Goal: Transaction & Acquisition: Purchase product/service

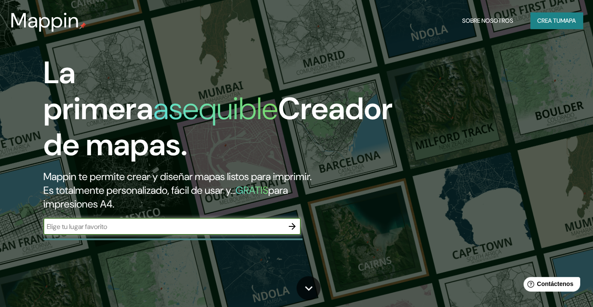
click at [548, 21] on font "Crea tu" at bounding box center [548, 21] width 23 height 8
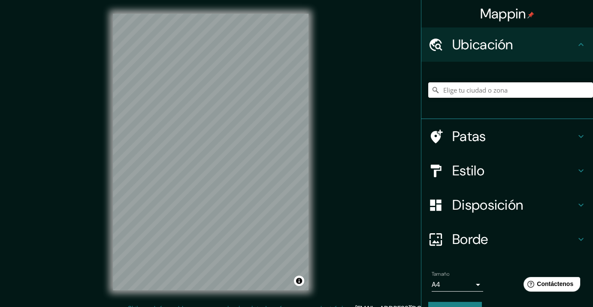
click at [456, 94] on input "Elige tu ciudad o zona" at bounding box center [510, 89] width 165 height 15
type input "j"
type input "m"
click at [461, 93] on input "Milán, Ciudad metropolitana de Milán, Italia" at bounding box center [510, 89] width 165 height 15
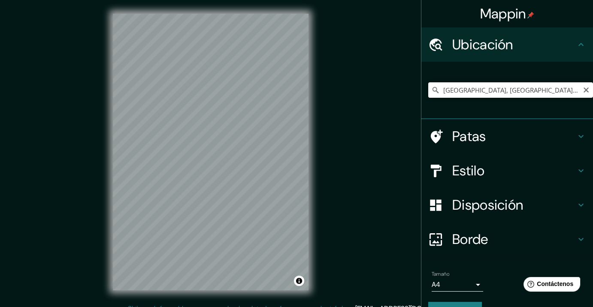
click at [461, 93] on input "Milán, Ciudad metropolitana de Milán, Italia" at bounding box center [510, 89] width 165 height 15
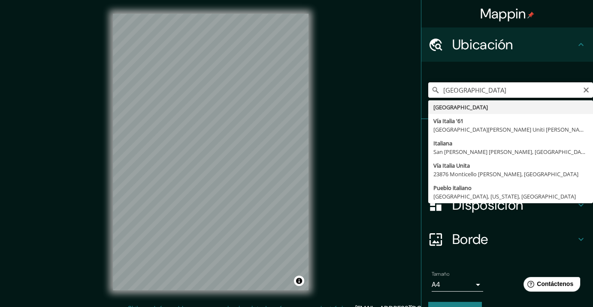
drag, startPoint x: 455, startPoint y: 91, endPoint x: 406, endPoint y: 89, distance: 48.9
click at [406, 89] on div "Mappin Ubicación ITALIA Italia Vía Italia '61 27010 San Genesio ed Uniti Pavía,…" at bounding box center [296, 159] width 593 height 318
type input "N"
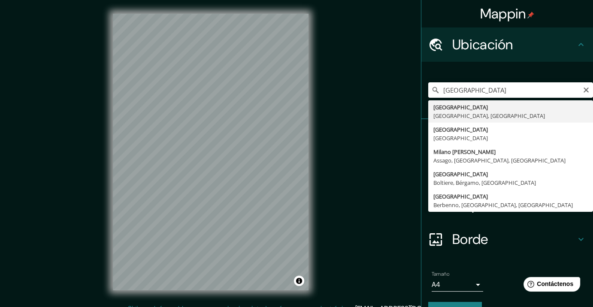
type input "Milán, Ciudad metropolitana de Milán, Italia"
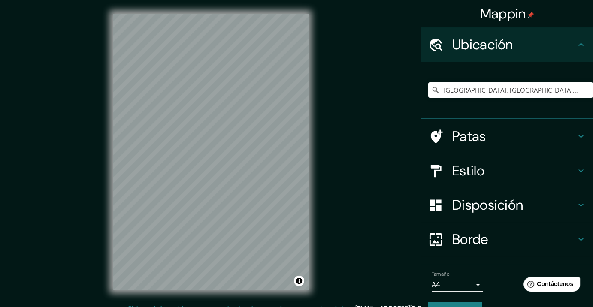
click at [478, 212] on font "Disposición" at bounding box center [487, 205] width 71 height 18
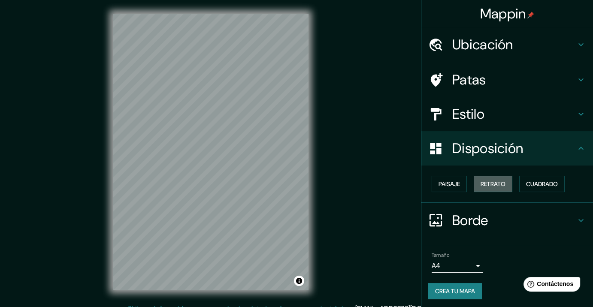
click at [501, 186] on button "Retrato" at bounding box center [493, 184] width 39 height 16
click at [533, 187] on font "Cuadrado" at bounding box center [542, 184] width 32 height 8
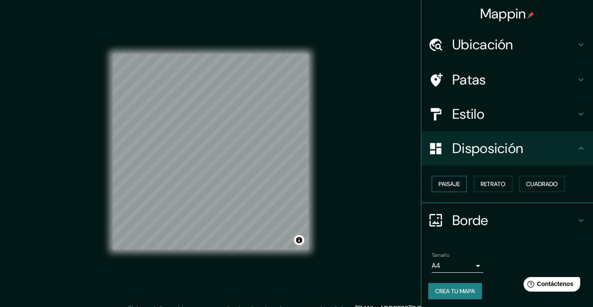
click at [453, 185] on font "Paisaje" at bounding box center [449, 184] width 21 height 8
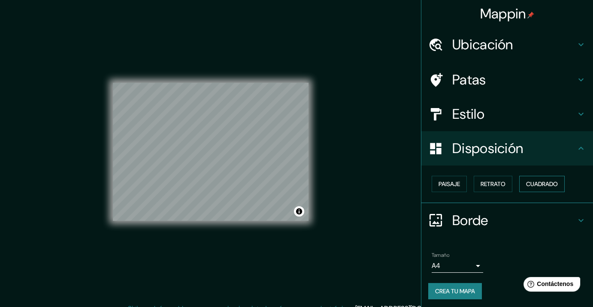
click at [542, 188] on font "Cuadrado" at bounding box center [542, 183] width 32 height 11
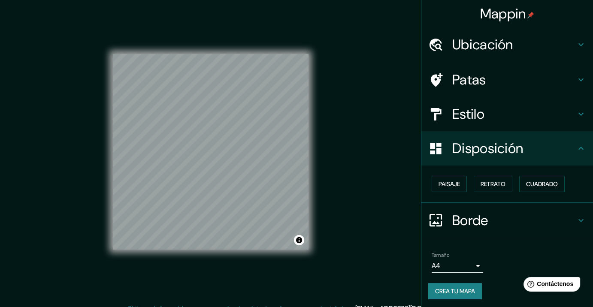
click at [467, 122] on font "Estilo" at bounding box center [468, 114] width 32 height 18
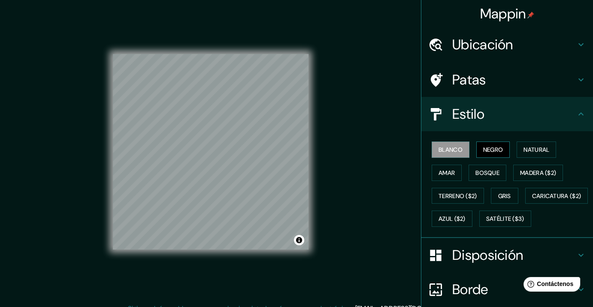
click at [492, 154] on button "Negro" at bounding box center [493, 150] width 34 height 16
click at [529, 152] on font "Natural" at bounding box center [536, 150] width 26 height 8
click at [490, 153] on font "Negro" at bounding box center [493, 149] width 20 height 11
click at [442, 150] on font "Blanco" at bounding box center [451, 150] width 24 height 8
click at [483, 148] on font "Negro" at bounding box center [493, 150] width 20 height 8
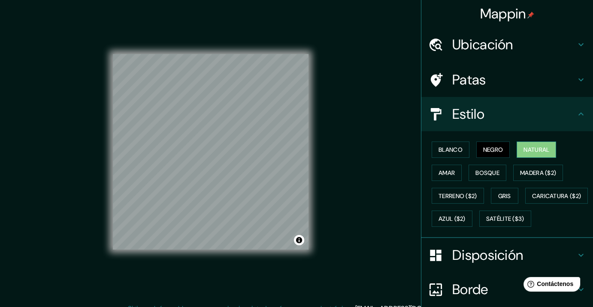
click at [527, 150] on font "Natural" at bounding box center [536, 150] width 26 height 8
click at [462, 148] on button "Blanco" at bounding box center [451, 150] width 38 height 16
click at [529, 149] on font "Natural" at bounding box center [536, 150] width 26 height 8
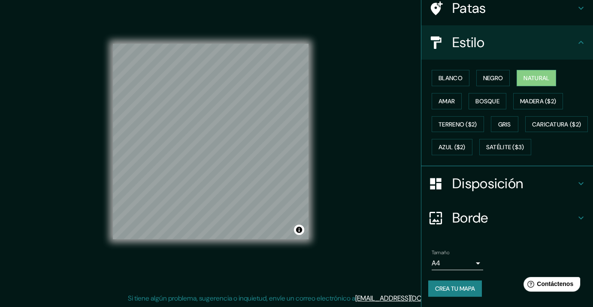
scroll to position [91, 0]
click at [435, 292] on font "Crea tu mapa" at bounding box center [455, 289] width 40 height 8
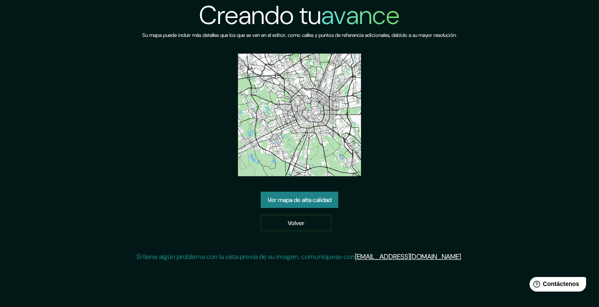
click at [315, 204] on font "Ver mapa de alta calidad" at bounding box center [300, 201] width 64 height 8
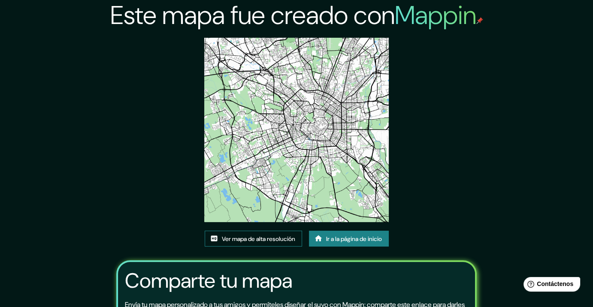
click at [266, 231] on link "Ver mapa de alta resolución" at bounding box center [253, 239] width 97 height 16
click at [353, 238] on font "Ir a la página de inicio" at bounding box center [354, 239] width 56 height 8
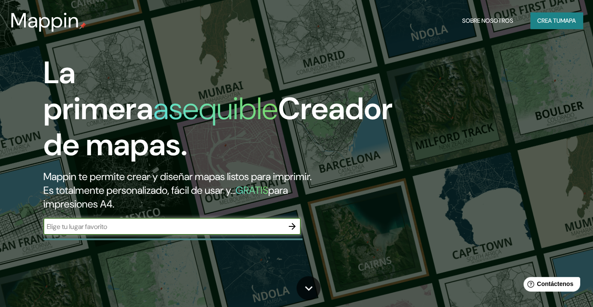
click at [544, 27] on button "Crea tu mapa" at bounding box center [556, 20] width 52 height 16
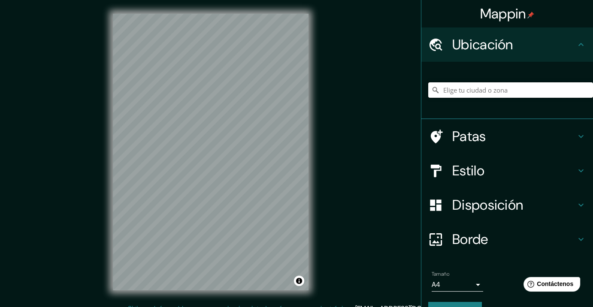
click at [458, 95] on input "Elige tu ciudad o zona" at bounding box center [510, 89] width 165 height 15
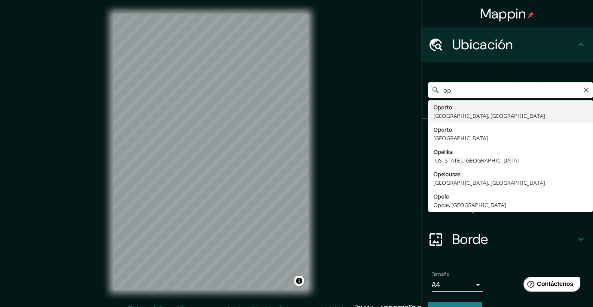
type input "o"
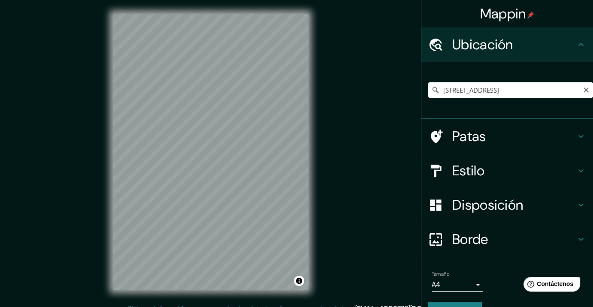
drag, startPoint x: 538, startPoint y: 89, endPoint x: 558, endPoint y: 92, distance: 20.8
click at [538, 89] on input "Piazza Della Chiesa, 6518 Gorduno, Suiza" at bounding box center [510, 89] width 165 height 15
drag, startPoint x: 560, startPoint y: 92, endPoint x: 496, endPoint y: 91, distance: 64.8
click at [496, 91] on input "Piazza Della Chiesa, 6518 Gorduno, Suiza" at bounding box center [510, 89] width 165 height 15
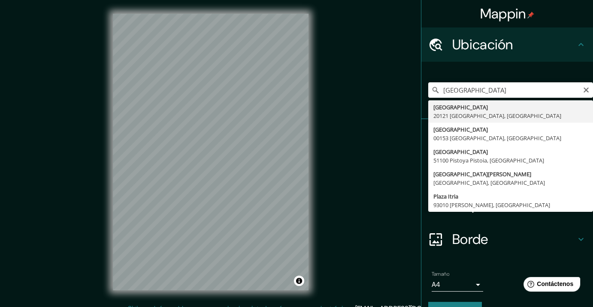
type input "[GEOGRAPHIC_DATA], [GEOGRAPHIC_DATA], [GEOGRAPHIC_DATA]"
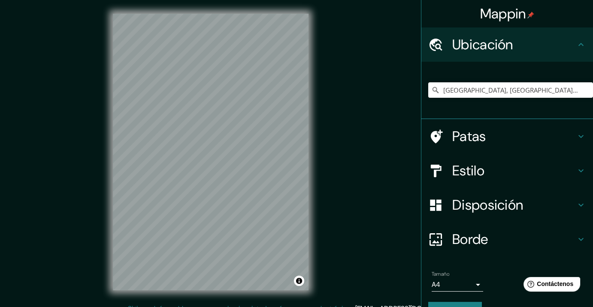
click at [364, 191] on div "Mappin Ubicación Piazza Della Scala, 20121 Milán Ciudad metropolitana de Milán,…" at bounding box center [296, 159] width 593 height 318
click at [454, 133] on font "Patas" at bounding box center [469, 136] width 34 height 18
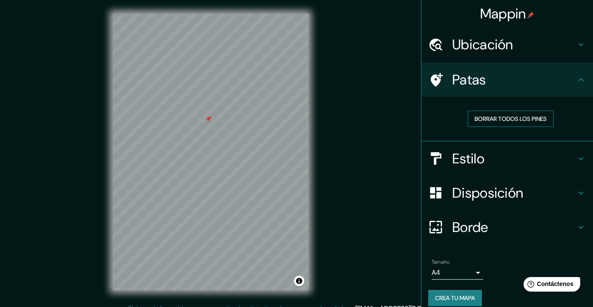
click at [484, 113] on font "Borrar todos los pines" at bounding box center [511, 118] width 72 height 11
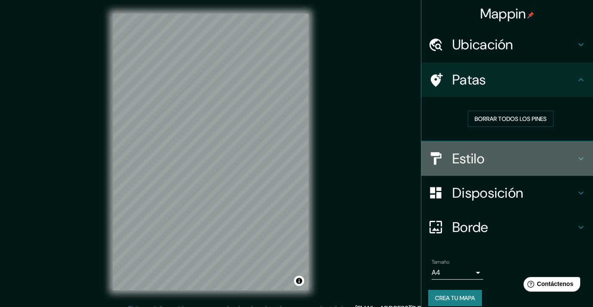
click at [475, 152] on font "Estilo" at bounding box center [468, 159] width 32 height 18
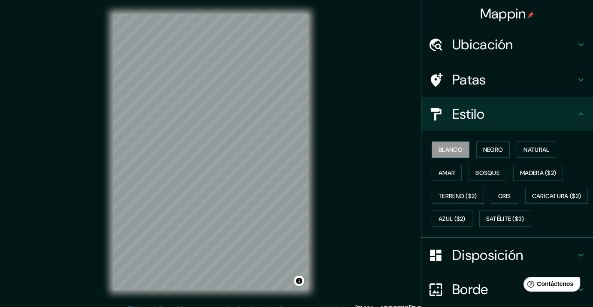
click at [491, 157] on div "Blanco Negro Natural Amar Bosque Madera ($2) Terreno ($2) Gris Caricatura ($2) …" at bounding box center [510, 184] width 165 height 92
click at [491, 152] on font "Negro" at bounding box center [493, 150] width 20 height 8
click at [448, 154] on font "Blanco" at bounding box center [451, 149] width 24 height 11
click at [483, 151] on font "Negro" at bounding box center [493, 150] width 20 height 8
click at [445, 174] on font "Amar" at bounding box center [447, 173] width 16 height 8
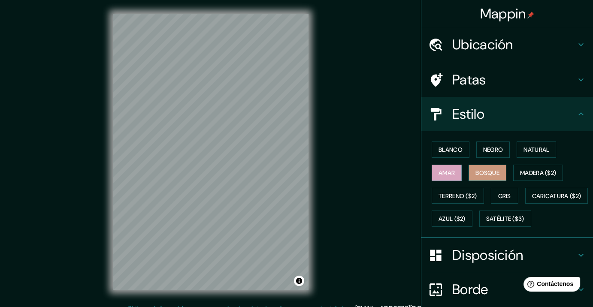
click at [475, 175] on font "Bosque" at bounding box center [487, 173] width 24 height 8
click at [463, 197] on font "Terreno ($2)" at bounding box center [458, 196] width 39 height 8
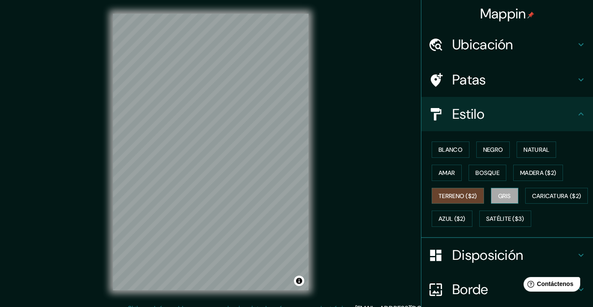
click at [502, 194] on font "Gris" at bounding box center [504, 196] width 13 height 8
click at [469, 150] on div "Blanco Negro Natural Amar Bosque Madera ($2) Terreno ($2) Gris Caricatura ($2) …" at bounding box center [510, 184] width 165 height 92
click at [483, 149] on font "Negro" at bounding box center [493, 150] width 20 height 8
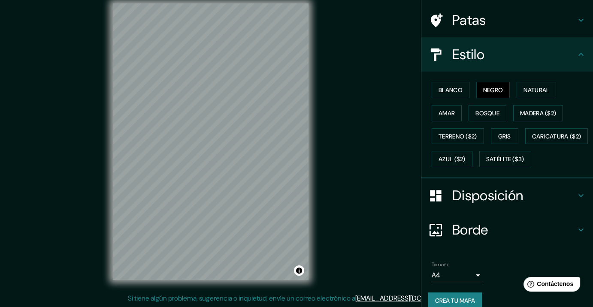
scroll to position [91, 0]
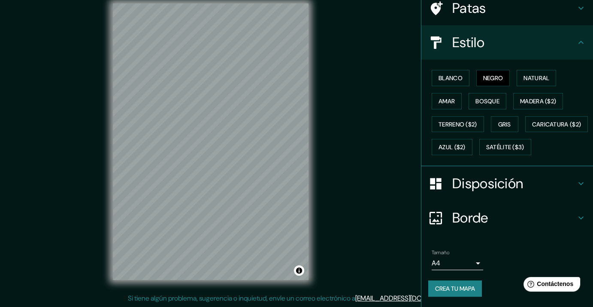
click at [457, 285] on font "Crea tu mapa" at bounding box center [455, 289] width 40 height 8
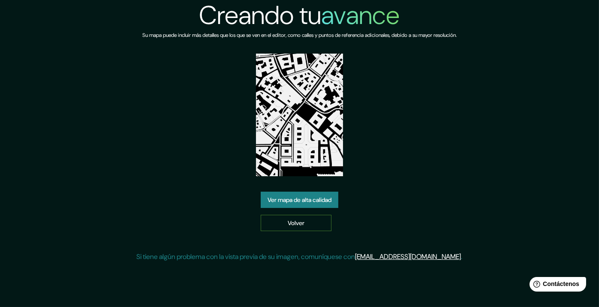
click at [299, 221] on font "Volver" at bounding box center [296, 223] width 17 height 8
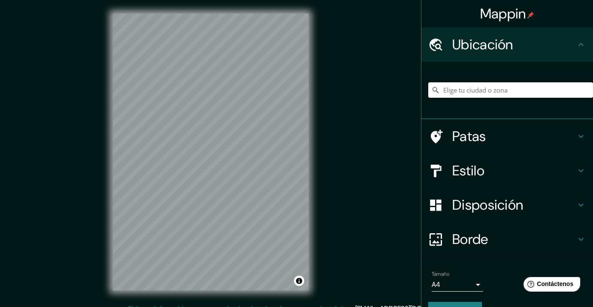
click at [476, 97] on input "Elige tu ciudad o zona" at bounding box center [510, 89] width 165 height 15
click at [484, 214] on div "Disposición" at bounding box center [507, 205] width 172 height 34
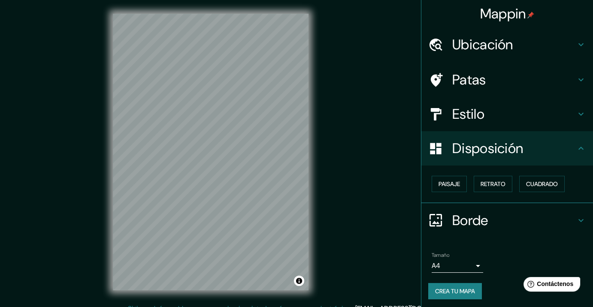
click at [486, 36] on font "Ubicación" at bounding box center [482, 45] width 61 height 18
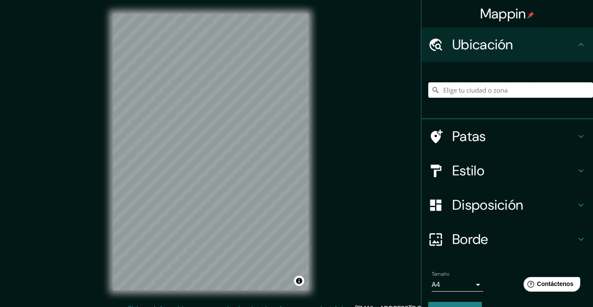
click at [465, 88] on input "Elige tu ciudad o zona" at bounding box center [510, 89] width 165 height 15
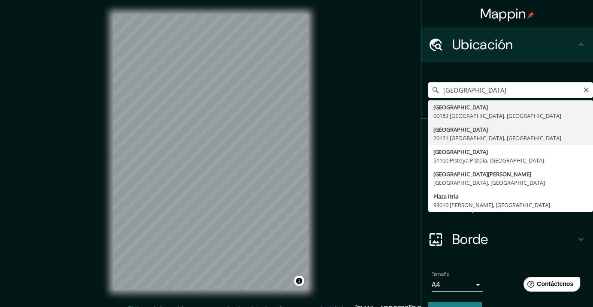
type input "[GEOGRAPHIC_DATA], [GEOGRAPHIC_DATA], [GEOGRAPHIC_DATA]"
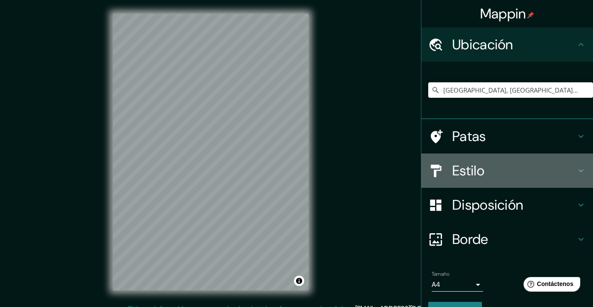
click at [478, 164] on h4 "Estilo" at bounding box center [514, 170] width 124 height 17
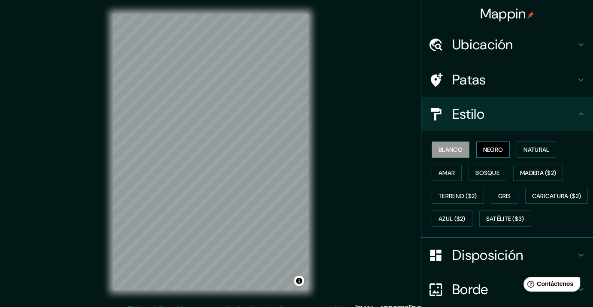
click at [498, 150] on font "Negro" at bounding box center [493, 150] width 20 height 8
drag, startPoint x: 484, startPoint y: 277, endPoint x: 488, endPoint y: 275, distance: 4.8
click at [486, 264] on font "Disposición" at bounding box center [487, 255] width 71 height 18
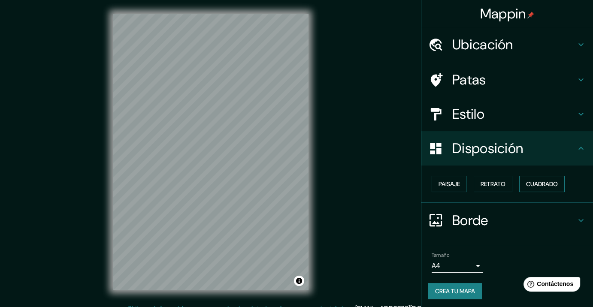
click at [526, 185] on font "Cuadrado" at bounding box center [542, 184] width 32 height 8
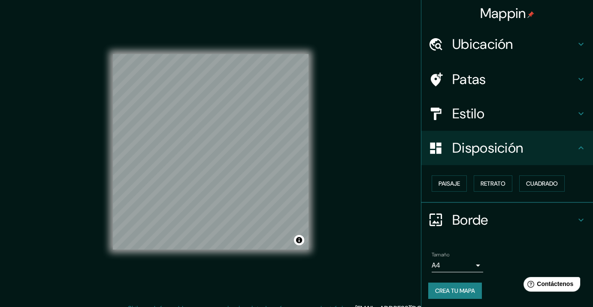
scroll to position [1, 0]
click at [455, 283] on button "Crea tu mapa" at bounding box center [455, 290] width 54 height 16
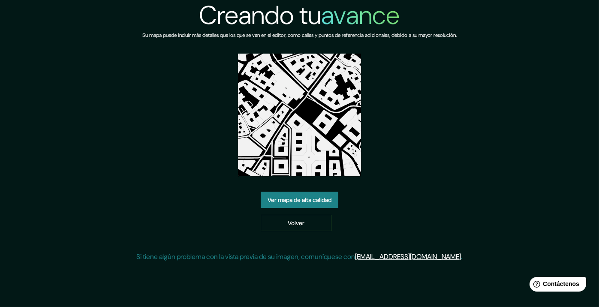
click at [306, 204] on font "Ver mapa de alta calidad" at bounding box center [300, 199] width 64 height 11
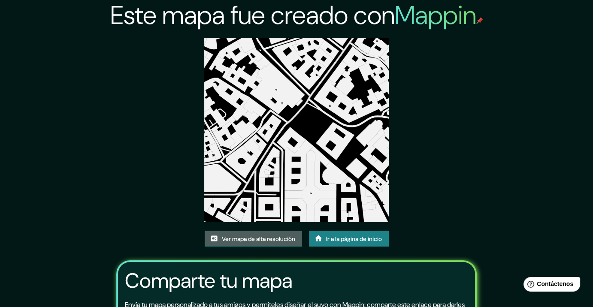
click at [244, 231] on link "Ver mapa de alta resolución" at bounding box center [253, 239] width 97 height 16
click at [336, 235] on font "Ir a la página de inicio" at bounding box center [354, 238] width 56 height 11
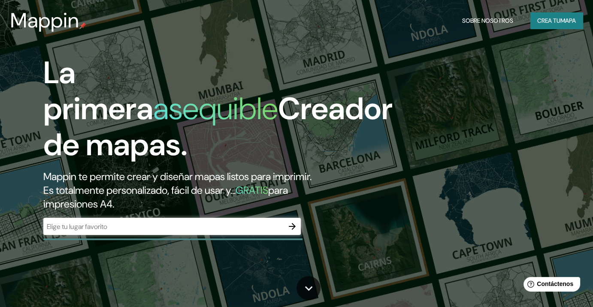
drag, startPoint x: 584, startPoint y: 18, endPoint x: 571, endPoint y: 21, distance: 13.6
click at [584, 18] on div "Mappin Sobre nosotros Crea tu mapa" at bounding box center [296, 20] width 593 height 27
click at [570, 21] on font "mapa" at bounding box center [567, 21] width 15 height 8
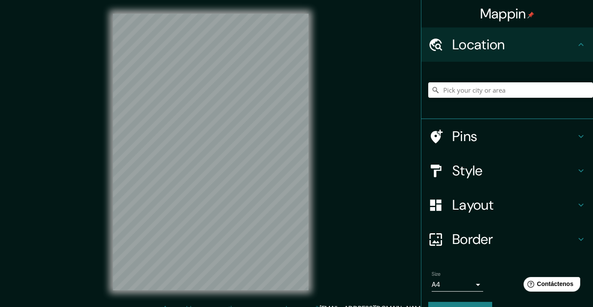
click at [570, 21] on div "Mappin" at bounding box center [507, 13] width 172 height 27
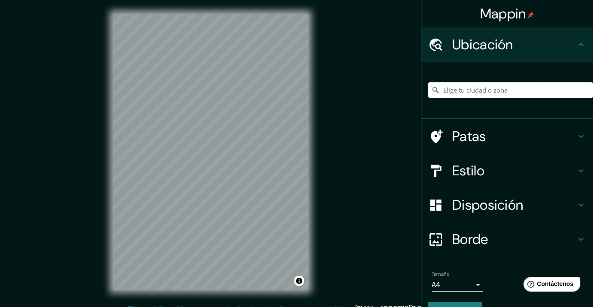
click at [483, 93] on input "Elige tu ciudad o zona" at bounding box center [510, 89] width 165 height 15
click at [472, 80] on div "italia" at bounding box center [510, 90] width 165 height 43
click at [472, 91] on input "italia" at bounding box center [510, 89] width 165 height 15
drag, startPoint x: 467, startPoint y: 89, endPoint x: 408, endPoint y: 91, distance: 58.8
click at [409, 91] on div "Mappin Ubicación italia Patas Estilo Disposición Borde Elige un borde. Consejo …" at bounding box center [296, 159] width 593 height 318
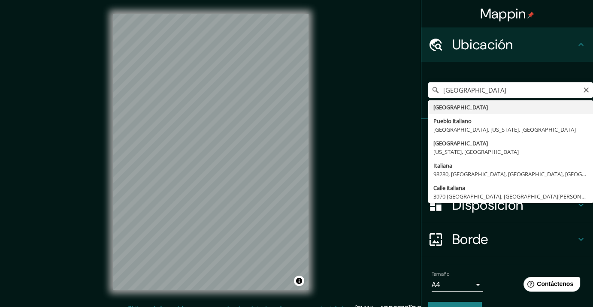
type input "[GEOGRAPHIC_DATA]"
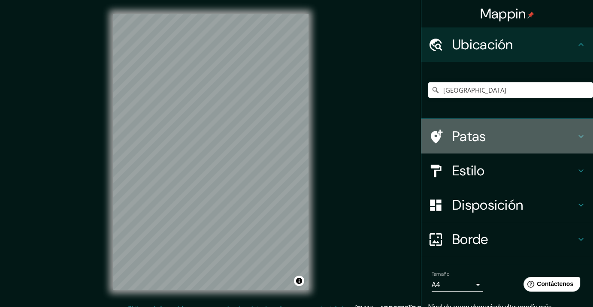
drag, startPoint x: 469, startPoint y: 140, endPoint x: 471, endPoint y: 135, distance: 6.0
click at [470, 138] on font "Patas" at bounding box center [469, 136] width 34 height 18
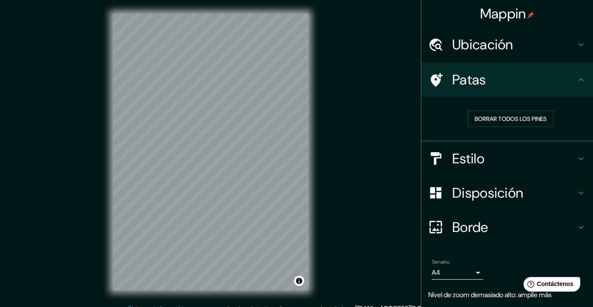
click at [467, 157] on font "Estilo" at bounding box center [468, 159] width 32 height 18
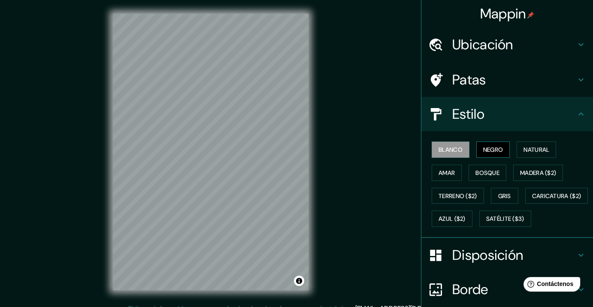
click at [498, 156] on button "Negro" at bounding box center [493, 150] width 34 height 16
click at [526, 149] on font "Natural" at bounding box center [536, 150] width 26 height 8
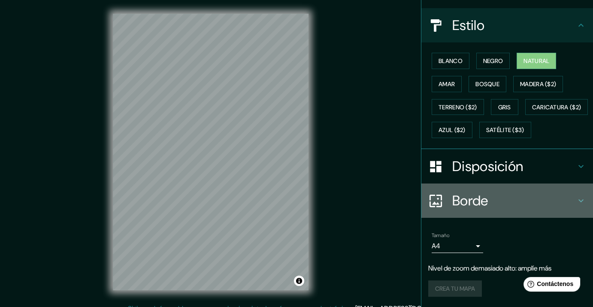
click at [476, 192] on font "Borde" at bounding box center [470, 201] width 36 height 18
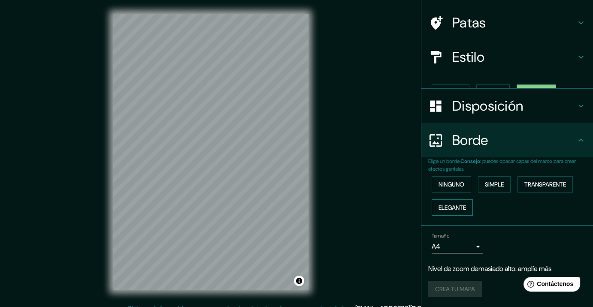
scroll to position [42, 0]
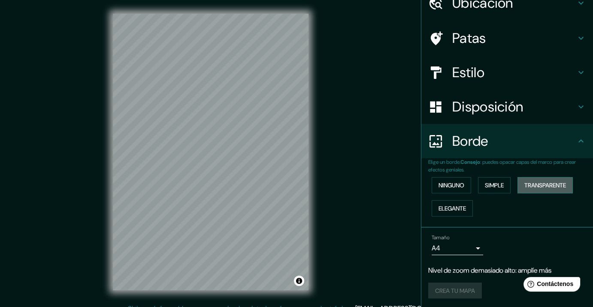
click at [524, 180] on font "Transparente" at bounding box center [545, 185] width 42 height 11
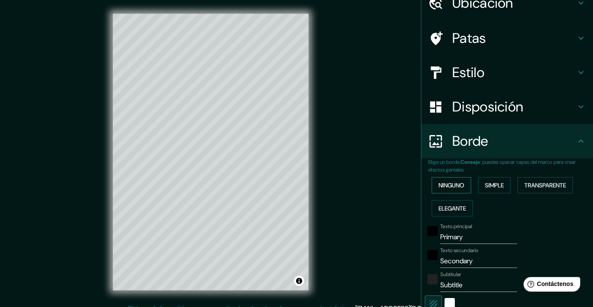
click at [447, 182] on font "Ninguno" at bounding box center [452, 186] width 26 height 8
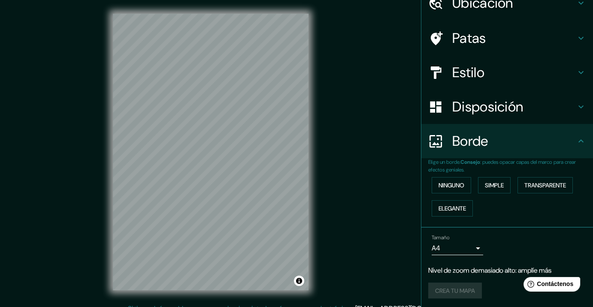
click at [468, 90] on div "Disposición" at bounding box center [507, 107] width 172 height 34
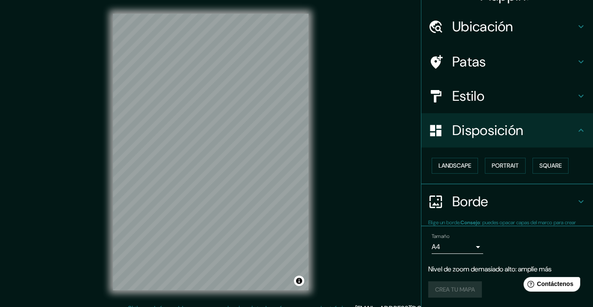
scroll to position [18, 0]
click at [530, 163] on font "Cuadrado" at bounding box center [542, 166] width 32 height 8
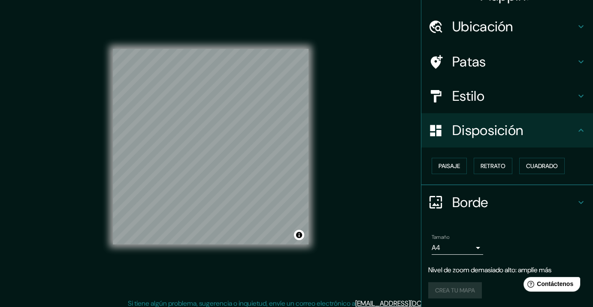
scroll to position [10, 0]
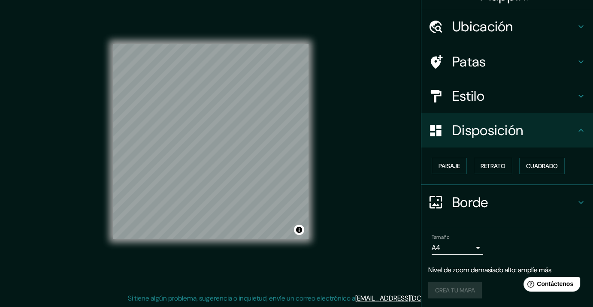
click at [481, 22] on font "Ubicación" at bounding box center [482, 27] width 61 height 18
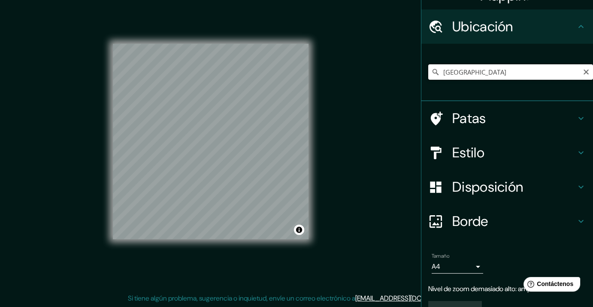
click at [469, 73] on input "[GEOGRAPHIC_DATA]" at bounding box center [510, 71] width 165 height 15
drag, startPoint x: 469, startPoint y: 73, endPoint x: 411, endPoint y: 72, distance: 58.8
click at [411, 71] on div "Mappin Ubicación Italia Patas Estilo Disposición Borde Elige un borde. Consejo …" at bounding box center [296, 149] width 593 height 318
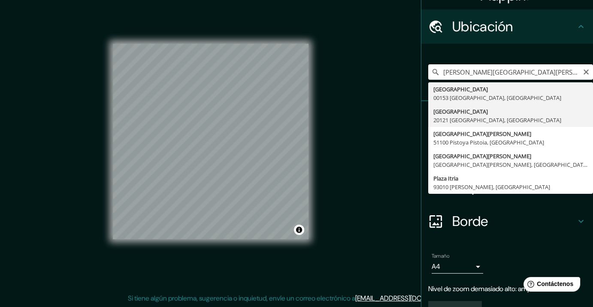
scroll to position [0, 0]
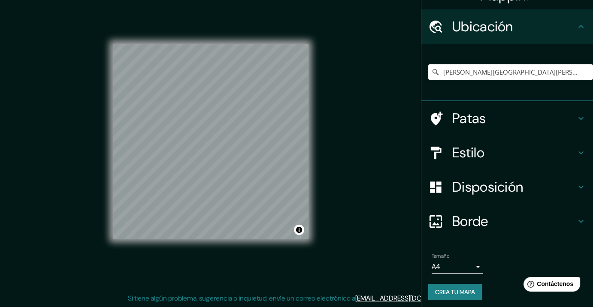
click at [501, 125] on h4 "Patas" at bounding box center [514, 118] width 124 height 17
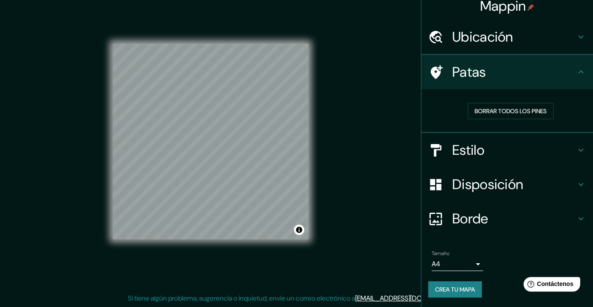
scroll to position [8, 0]
click at [477, 218] on font "Borde" at bounding box center [470, 220] width 36 height 18
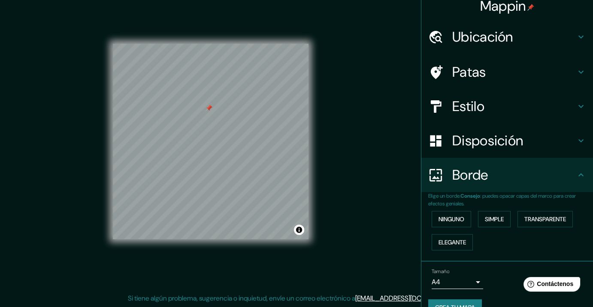
click at [500, 166] on h4 "Borde" at bounding box center [514, 174] width 124 height 17
click at [502, 147] on font "Disposición" at bounding box center [487, 141] width 71 height 18
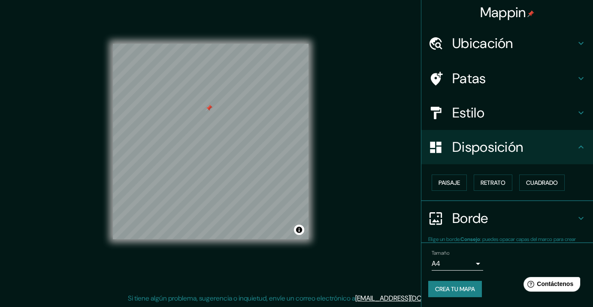
scroll to position [1, 0]
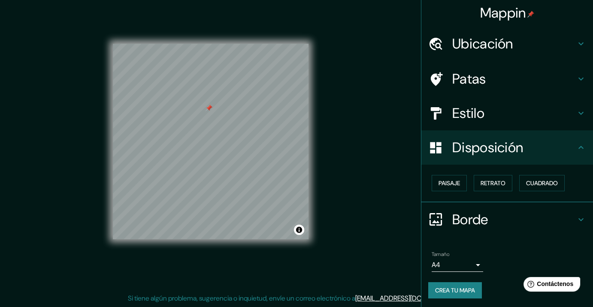
click at [473, 111] on font "Estilo" at bounding box center [468, 113] width 32 height 18
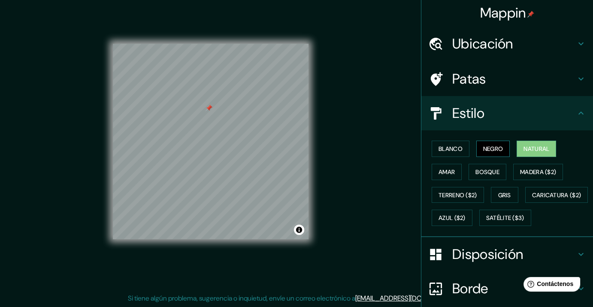
click at [499, 145] on button "Negro" at bounding box center [493, 149] width 34 height 16
click at [530, 150] on font "Natural" at bounding box center [536, 149] width 26 height 8
click at [451, 149] on font "Blanco" at bounding box center [451, 149] width 24 height 8
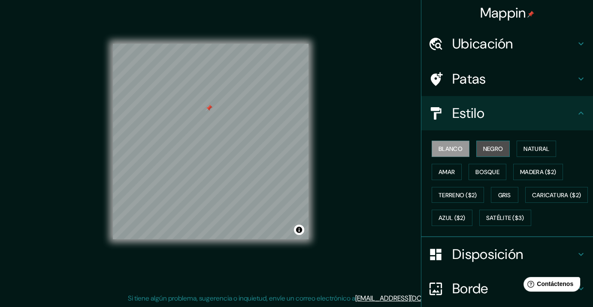
click at [492, 148] on font "Negro" at bounding box center [493, 149] width 20 height 8
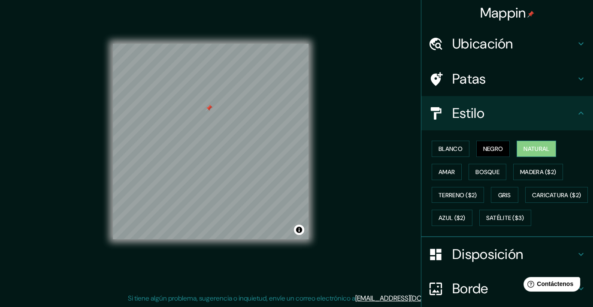
click at [529, 151] on font "Natural" at bounding box center [536, 149] width 26 height 8
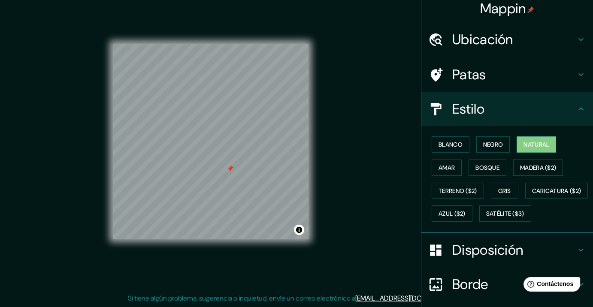
scroll to position [0, 0]
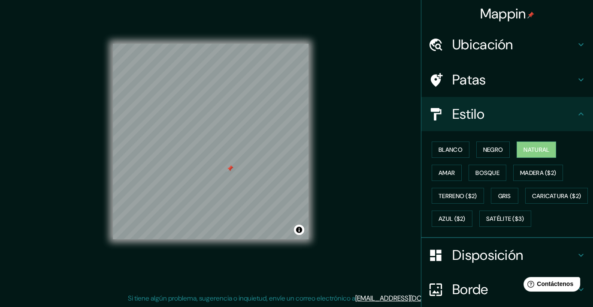
click at [491, 35] on div "Ubicación" at bounding box center [507, 44] width 172 height 34
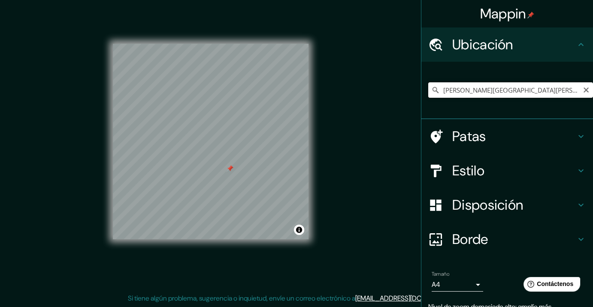
click at [471, 91] on input "[GEOGRAPHIC_DATA], [GEOGRAPHIC_DATA], [GEOGRAPHIC_DATA]" at bounding box center [510, 89] width 165 height 15
drag, startPoint x: 464, startPoint y: 92, endPoint x: 592, endPoint y: 99, distance: 128.1
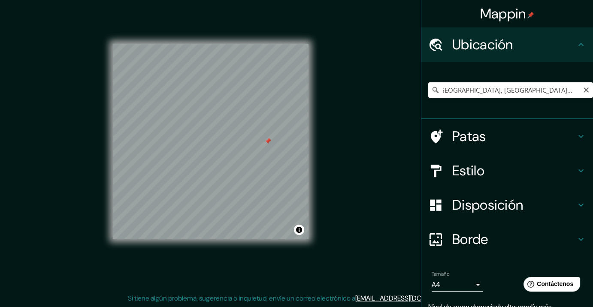
click at [592, 99] on div "Mappin Ubicación Italian Village, Columbus, Ohio, Estados Unidos Patas Estilo D…" at bounding box center [507, 153] width 172 height 307
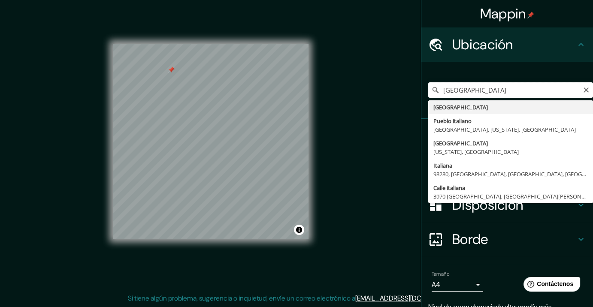
drag, startPoint x: 477, startPoint y: 88, endPoint x: 405, endPoint y: 88, distance: 72.5
click at [406, 88] on div "Mappin Ubicación Italia Italia Pueblo italiano Columbus, Ohio, Estados Unidos I…" at bounding box center [296, 149] width 593 height 318
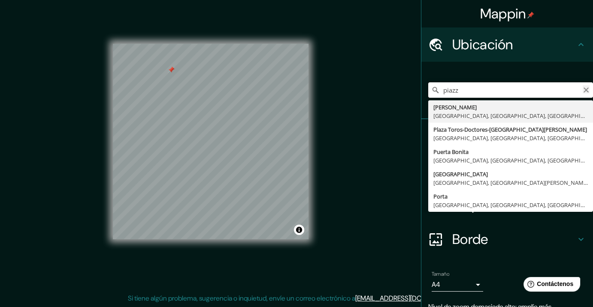
type input "piazz"
click at [583, 91] on icon "Claro" at bounding box center [586, 90] width 7 height 7
